Goal: Task Accomplishment & Management: Complete application form

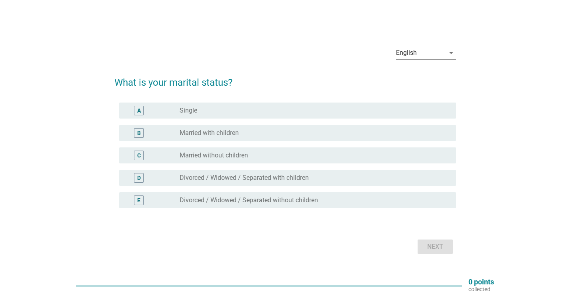
click at [230, 135] on label "Married with children" at bounding box center [209, 133] width 59 height 8
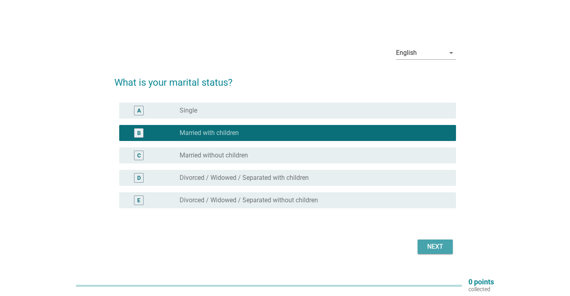
click at [419, 242] on button "Next" at bounding box center [435, 246] width 35 height 14
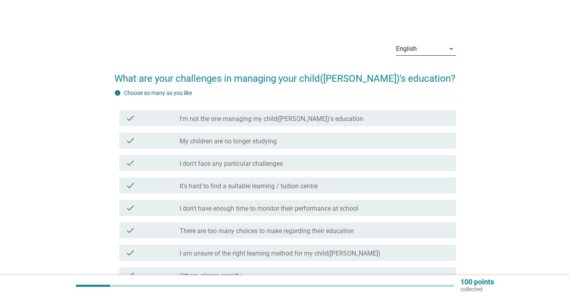
click at [447, 46] on icon "arrow_drop_down" at bounding box center [452, 49] width 10 height 10
click at [416, 70] on div "中文（简体）" at bounding box center [426, 75] width 47 height 10
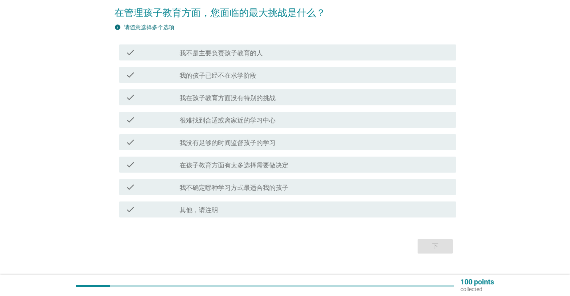
scroll to position [80, 0]
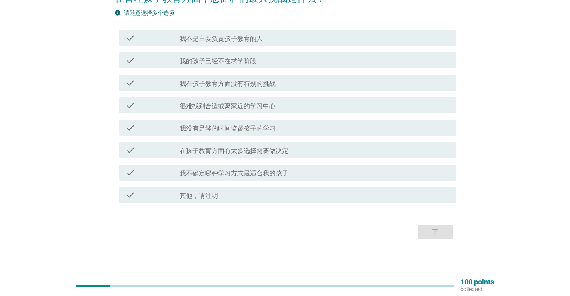
click at [262, 87] on label "我在孩子教育方面没有特别的挑战" at bounding box center [228, 84] width 96 height 8
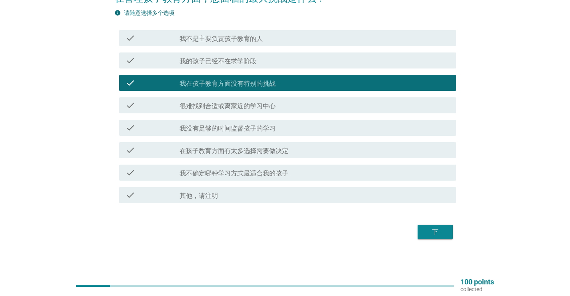
click at [432, 242] on div "中文（简体） arrow_drop_down 在管理孩子教育方面，您面临的最大挑战是什么？ info 请随意选择多个选项 check check_box_ou…" at bounding box center [285, 99] width 355 height 298
click at [432, 237] on button "下" at bounding box center [435, 232] width 35 height 14
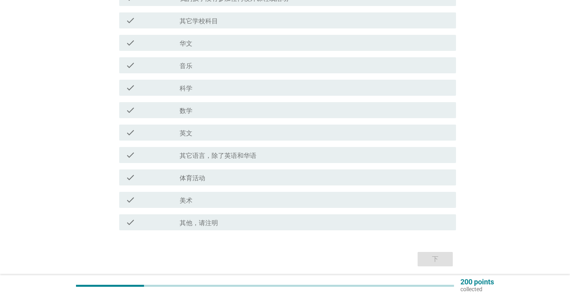
scroll to position [0, 0]
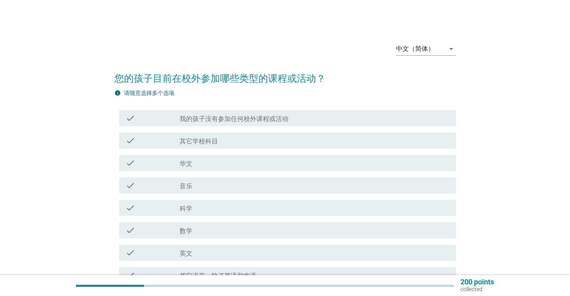
click at [275, 123] on div "check check_box_outline_blank 我的孩子没有参加任何校外课程或活动" at bounding box center [287, 118] width 337 height 16
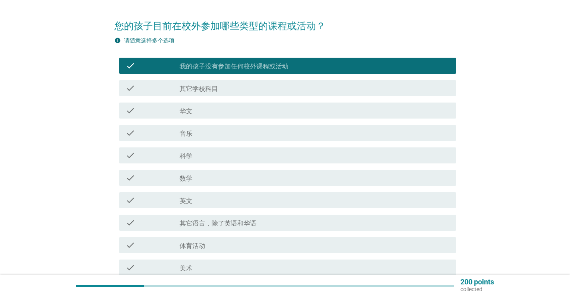
scroll to position [150, 0]
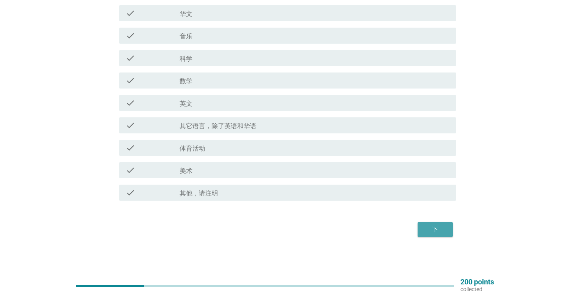
click at [428, 228] on div "下" at bounding box center [435, 230] width 22 height 10
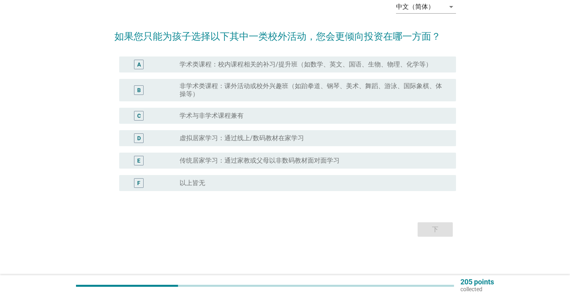
scroll to position [0, 0]
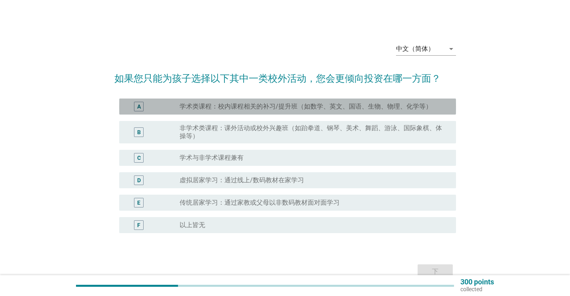
click at [290, 108] on label "学术类课程：校内课程相关的补习/提升班（如数学、英文、国语、生物、物理、化学等）" at bounding box center [306, 106] width 253 height 8
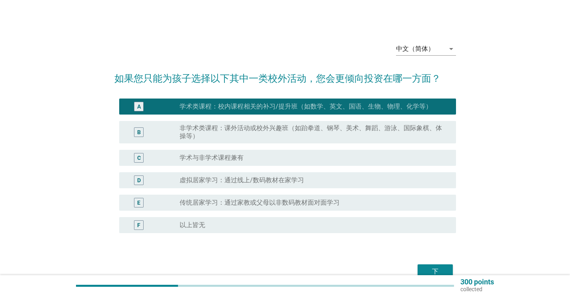
click at [436, 274] on div "下" at bounding box center [435, 272] width 22 height 10
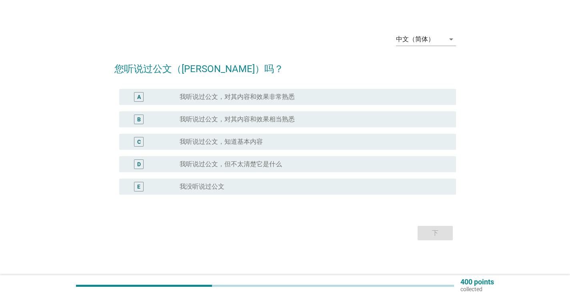
scroll to position [21, 0]
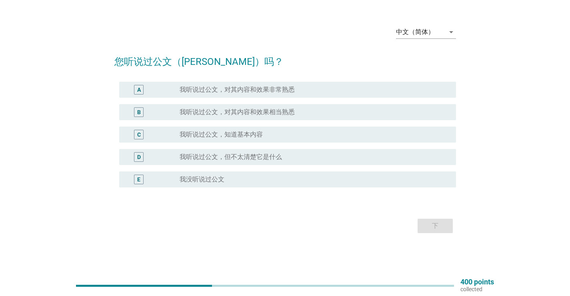
click at [253, 155] on label "我听说过公文，但不太清楚它是什么" at bounding box center [231, 157] width 102 height 8
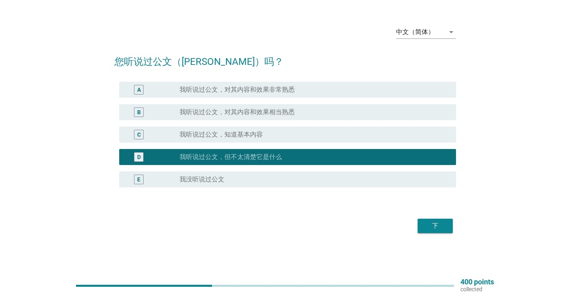
click at [456, 228] on div "下" at bounding box center [285, 225] width 342 height 19
click at [448, 231] on button "下" at bounding box center [435, 226] width 35 height 14
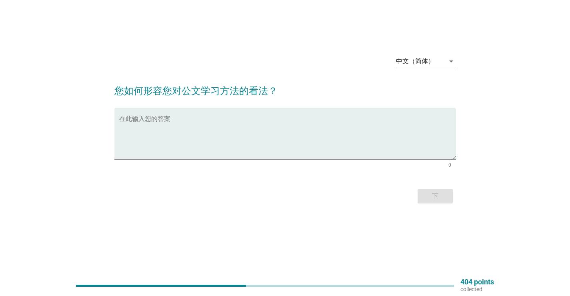
scroll to position [0, 0]
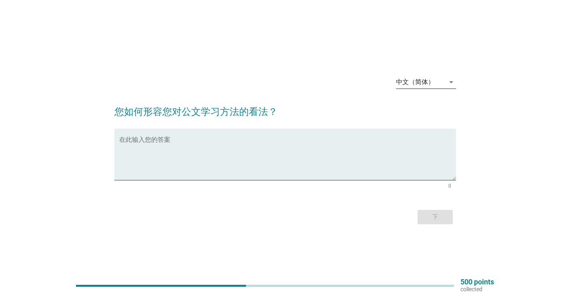
click at [420, 77] on div "中文（简体）" at bounding box center [420, 82] width 49 height 13
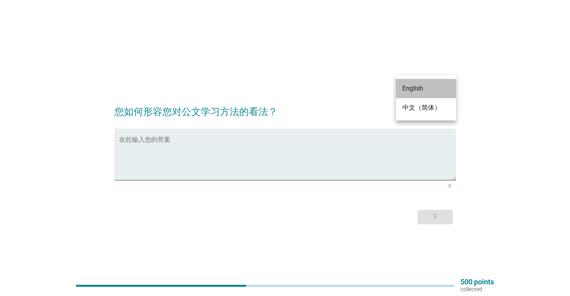
click at [418, 89] on div "English" at bounding box center [426, 89] width 47 height 10
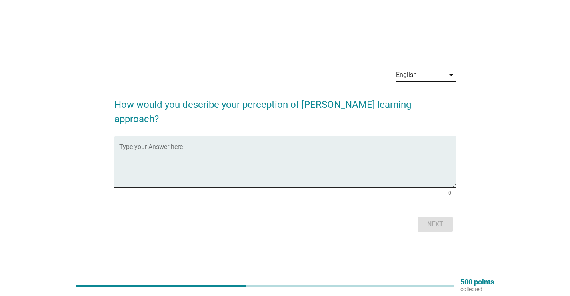
click at [148, 167] on textarea "Type your Answer here" at bounding box center [287, 166] width 337 height 42
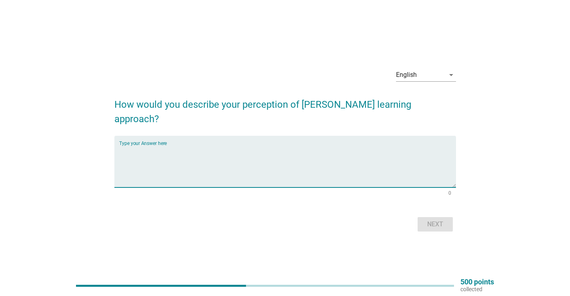
type textarea "m"
type textarea "nothing to say because not really know"
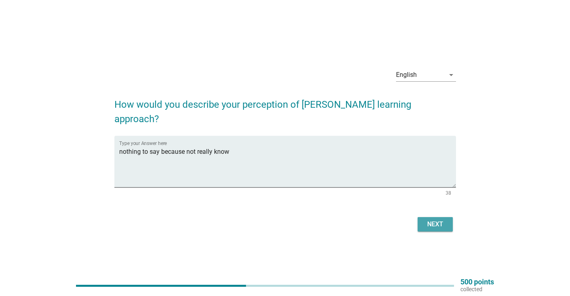
click at [440, 220] on div "Next" at bounding box center [435, 224] width 22 height 10
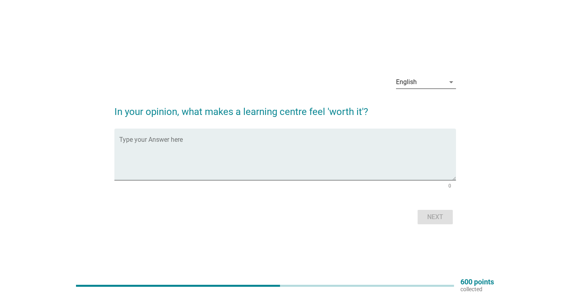
click at [428, 86] on div "English" at bounding box center [420, 82] width 49 height 13
click at [423, 105] on div "中文（简体）" at bounding box center [426, 108] width 47 height 10
click at [428, 84] on div "中文（简体）" at bounding box center [415, 81] width 38 height 7
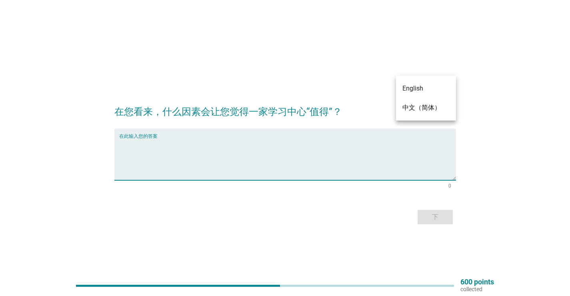
click at [129, 150] on textarea "在此输入您的答案" at bounding box center [287, 159] width 337 height 42
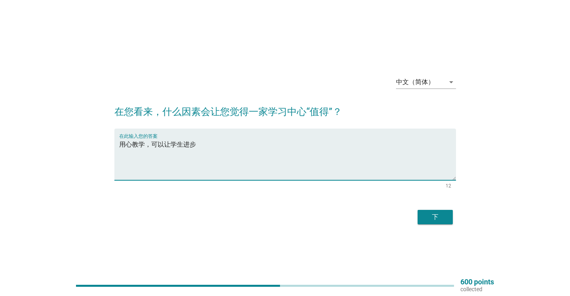
type textarea "用心教学，可以让学生进步"
click at [425, 214] on div "下" at bounding box center [435, 217] width 22 height 10
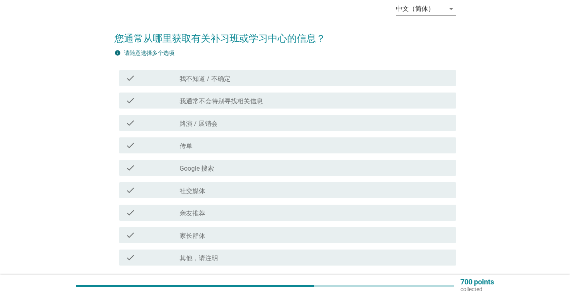
scroll to position [80, 0]
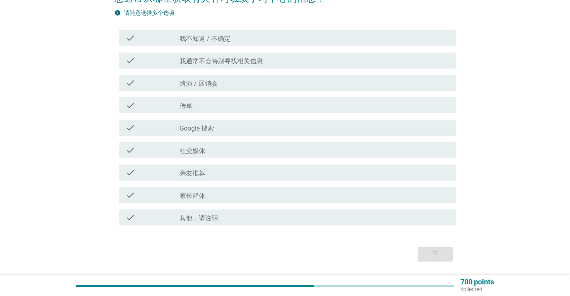
click at [251, 61] on label "我通常不会特别寻找相关信息" at bounding box center [221, 61] width 83 height 8
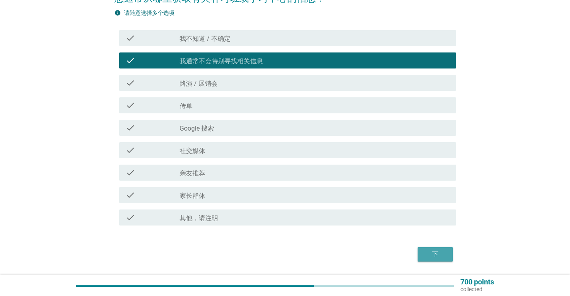
click at [442, 249] on button "下" at bounding box center [435, 254] width 35 height 14
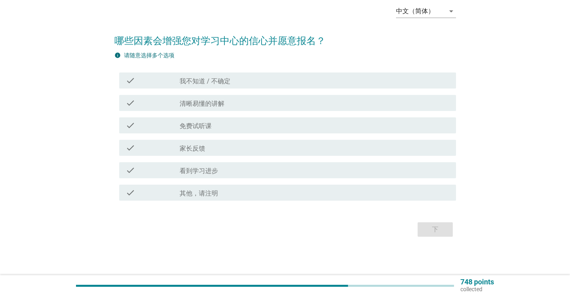
scroll to position [0, 0]
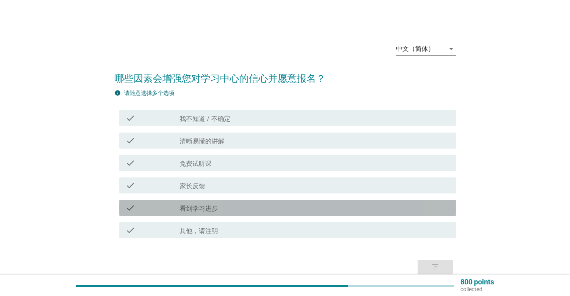
click at [212, 209] on label "看到学习进步" at bounding box center [199, 209] width 38 height 8
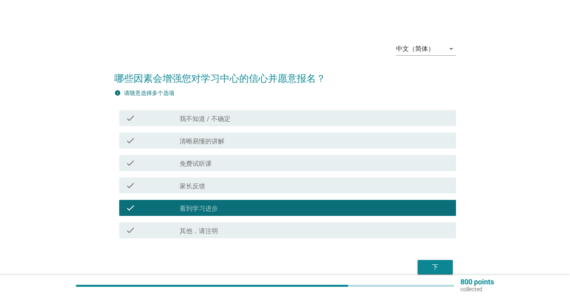
click at [432, 266] on div "下" at bounding box center [435, 267] width 22 height 10
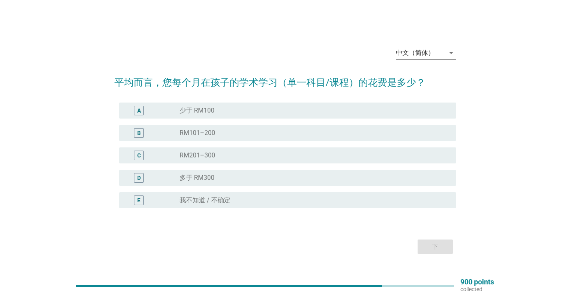
click at [195, 130] on label "RM101–200" at bounding box center [198, 133] width 36 height 8
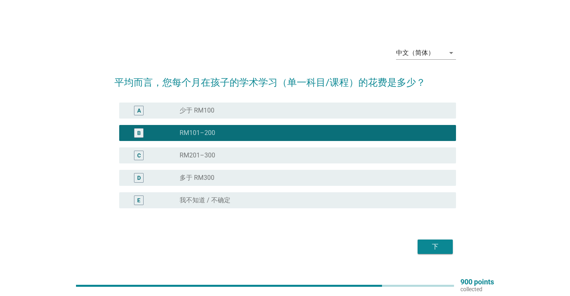
click at [440, 246] on div "下" at bounding box center [435, 247] width 22 height 10
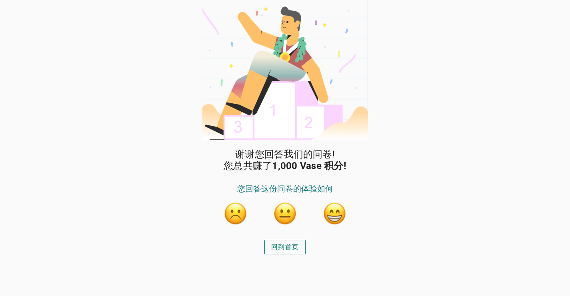
click at [276, 249] on div "回到首页" at bounding box center [285, 247] width 28 height 10
